Goal: Transaction & Acquisition: Purchase product/service

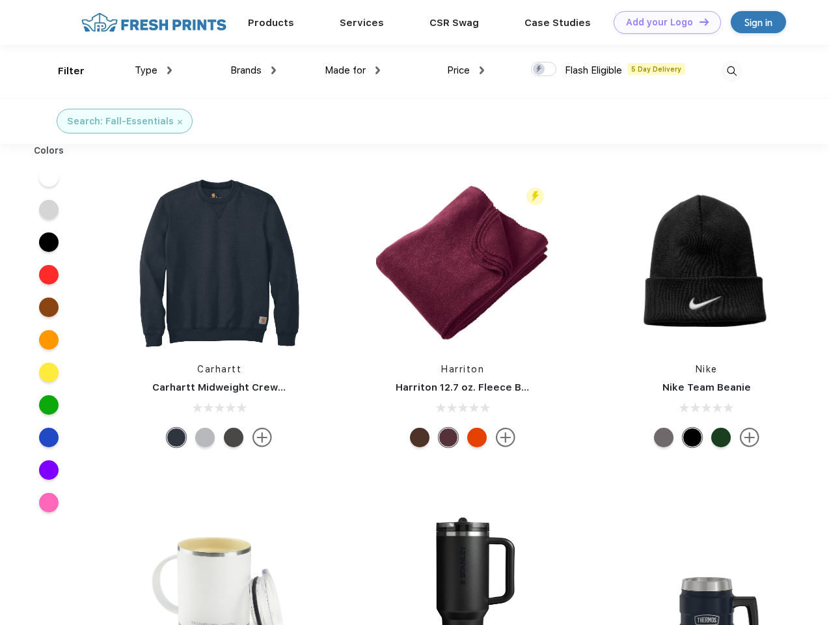
click at [662, 22] on link "Add your Logo Design Tool" at bounding box center [667, 22] width 107 height 23
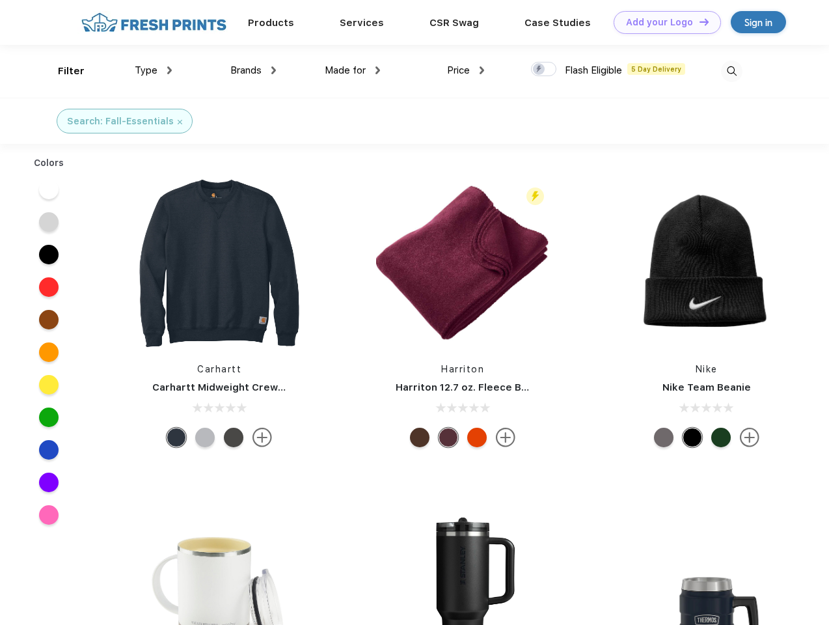
click at [0, 0] on div "Design Tool" at bounding box center [0, 0] width 0 height 0
click at [698, 21] on link "Add your Logo Design Tool" at bounding box center [667, 22] width 107 height 23
click at [62, 71] on div "Filter" at bounding box center [71, 71] width 27 height 15
click at [154, 70] on span "Type" at bounding box center [146, 70] width 23 height 12
click at [253, 70] on span "Brands" at bounding box center [245, 70] width 31 height 12
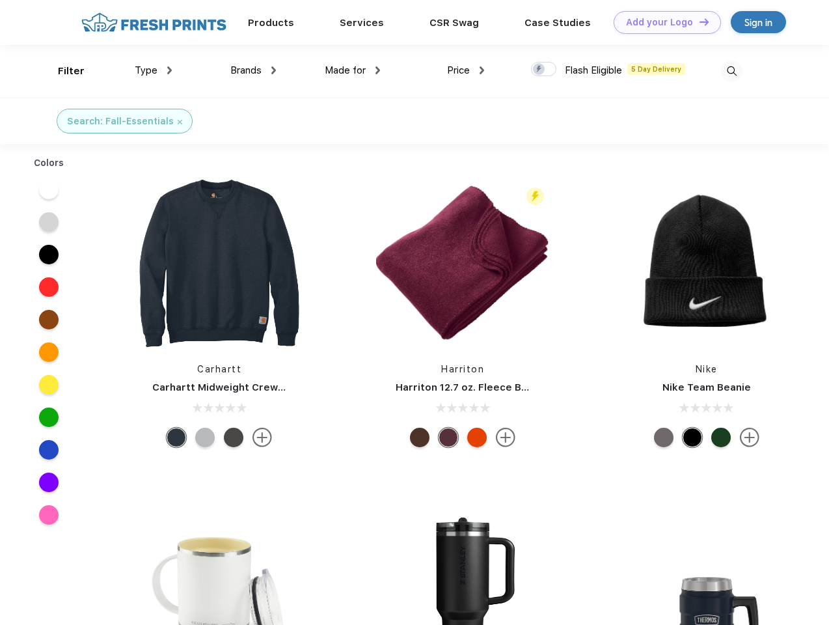
click at [353, 70] on span "Made for" at bounding box center [345, 70] width 41 height 12
click at [466, 70] on span "Price" at bounding box center [458, 70] width 23 height 12
click at [544, 70] on div at bounding box center [543, 69] width 25 height 14
click at [539, 70] on input "checkbox" at bounding box center [535, 65] width 8 height 8
click at [731, 71] on img at bounding box center [731, 71] width 21 height 21
